Goal: Navigation & Orientation: Find specific page/section

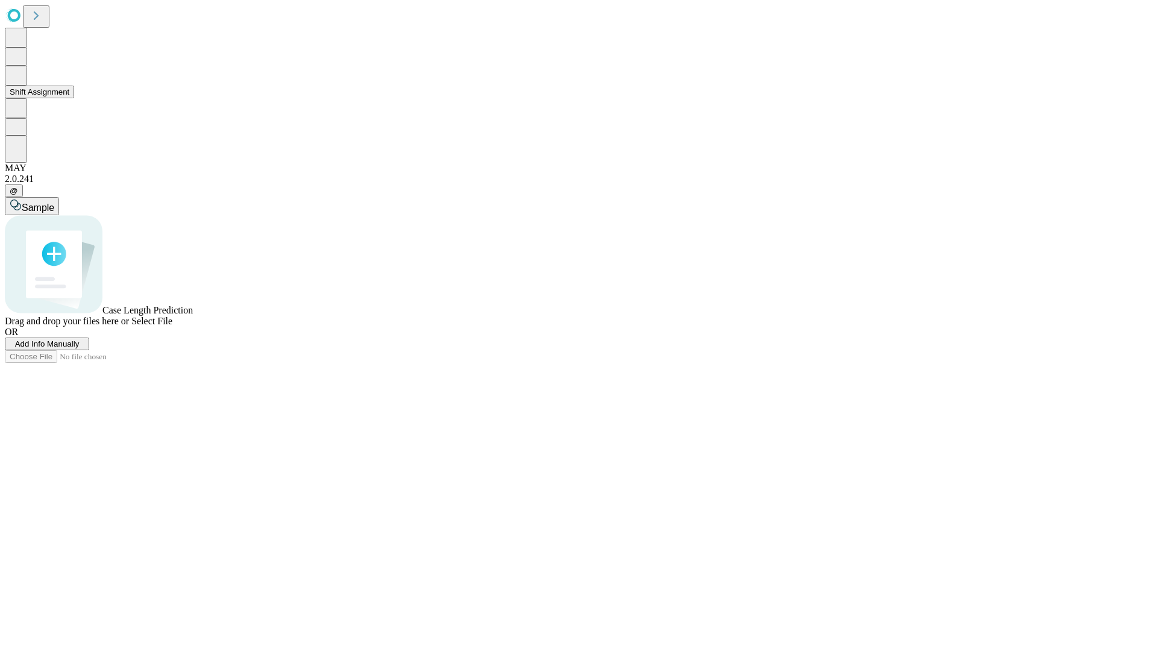
click at [74, 98] on button "Shift Assignment" at bounding box center [39, 92] width 69 height 13
